Goal: Task Accomplishment & Management: Use online tool/utility

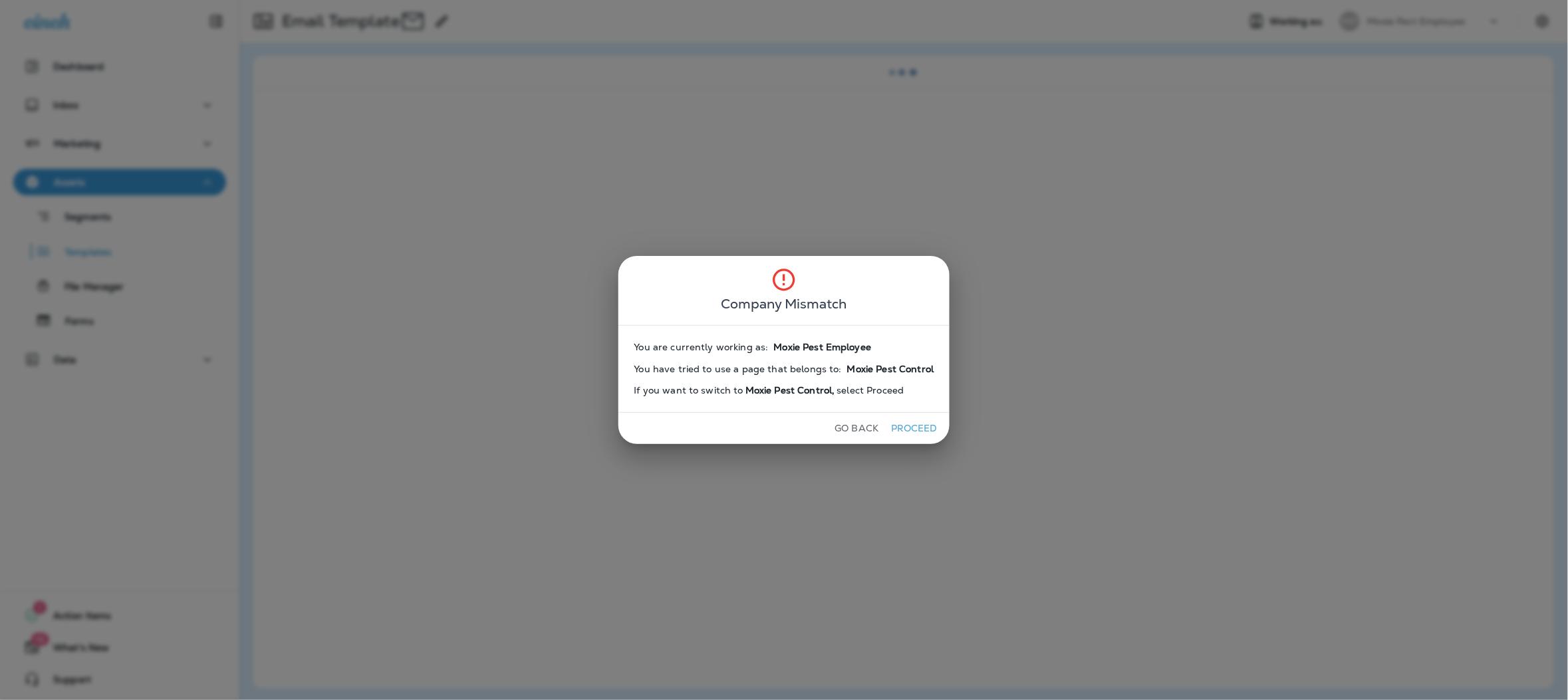
click at [910, 440] on div "Go Back Proceed" at bounding box center [784, 429] width 332 height 31
click at [904, 440] on div "Go Back Proceed" at bounding box center [784, 429] width 332 height 31
click at [905, 434] on button "Proceed" at bounding box center [914, 428] width 50 height 20
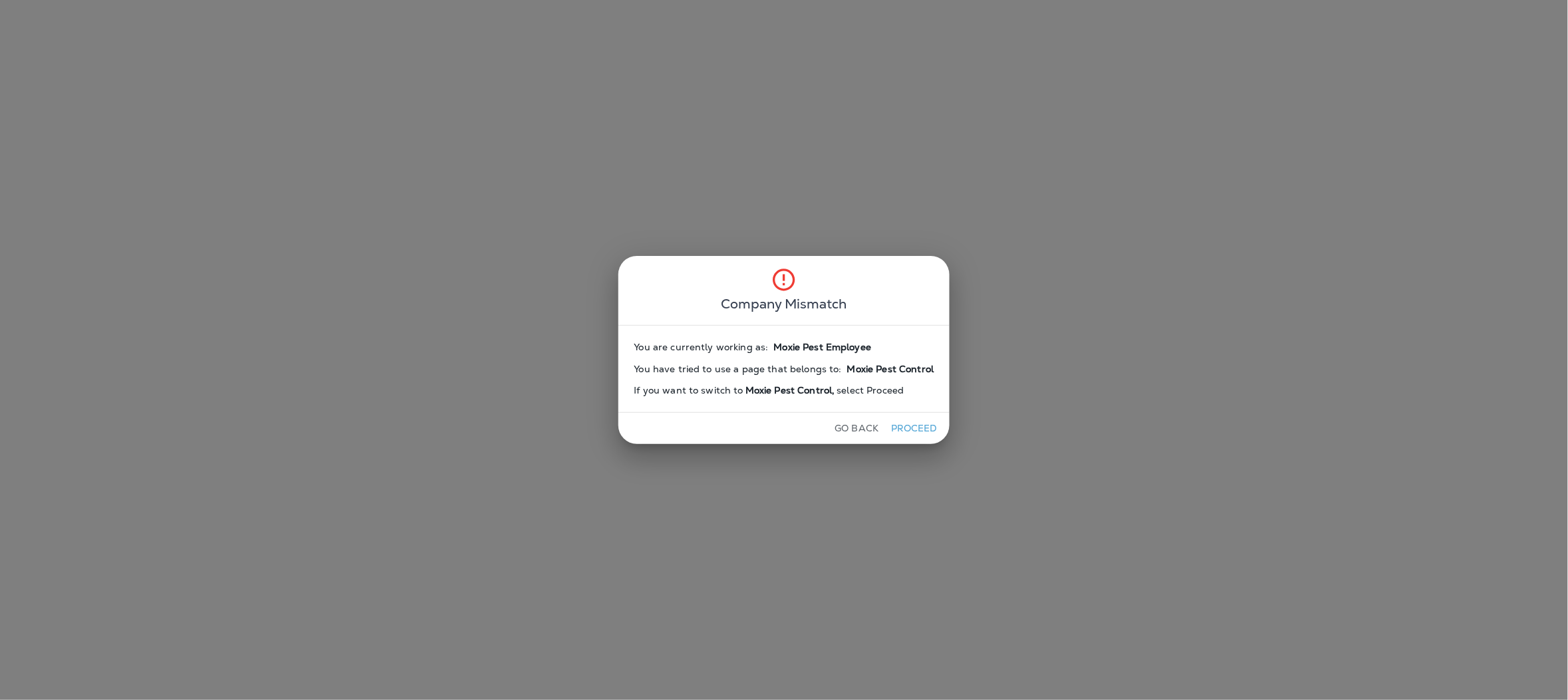
click at [905, 434] on button "Proceed" at bounding box center [914, 428] width 50 height 20
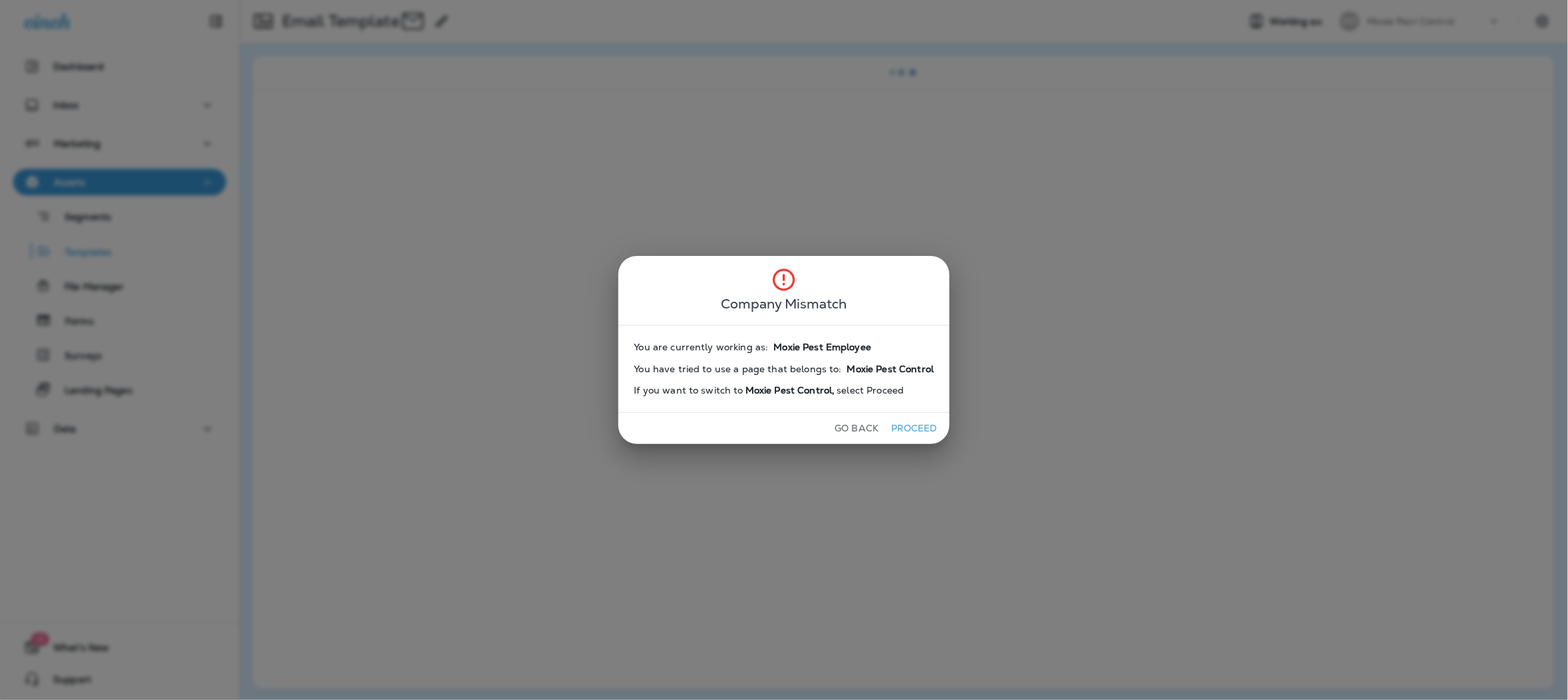
click at [909, 432] on button "Proceed" at bounding box center [914, 428] width 50 height 20
